Goal: Download file/media

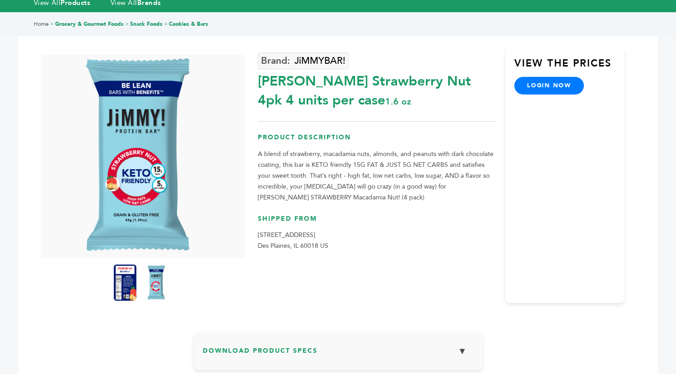
scroll to position [193, 0]
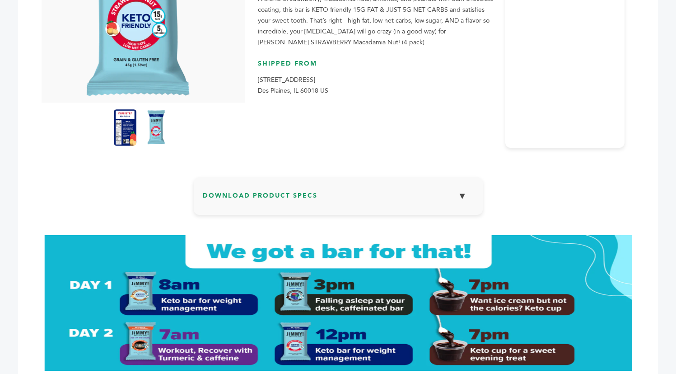
click at [334, 199] on h3 "Download Product Specs ▼" at bounding box center [338, 199] width 271 height 26
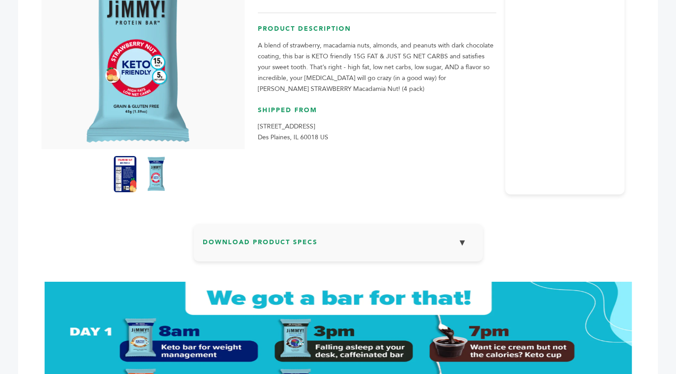
scroll to position [152, 0]
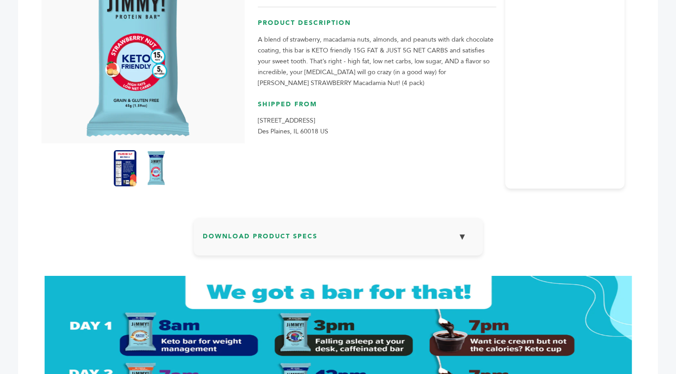
click at [459, 233] on button "▼" at bounding box center [462, 236] width 23 height 19
click at [258, 238] on h3 "Download Product Specs ▼" at bounding box center [338, 240] width 271 height 26
click at [254, 233] on h3 "Download Product Specs ▼" at bounding box center [338, 240] width 271 height 26
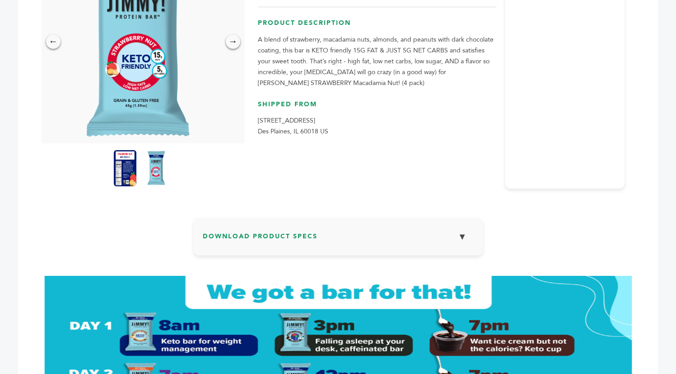
scroll to position [0, 0]
click at [315, 239] on h3 "Download Product Specs ▼" at bounding box center [338, 240] width 271 height 26
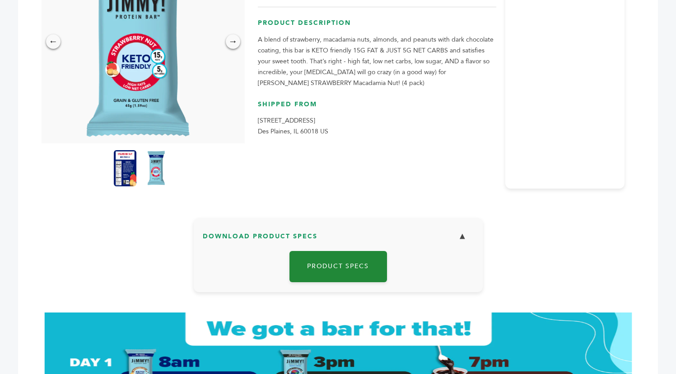
click at [349, 264] on link "Product Specs" at bounding box center [339, 266] width 98 height 31
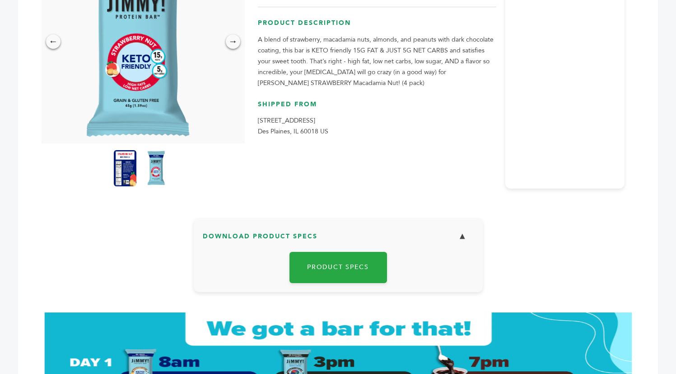
scroll to position [369, 0]
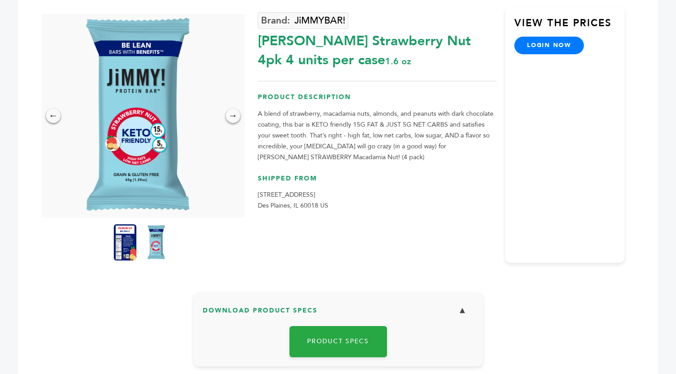
scroll to position [0, 0]
